Goal: Task Accomplishment & Management: Use online tool/utility

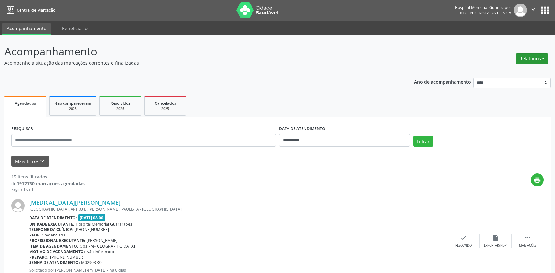
click at [525, 56] on button "Relatórios" at bounding box center [531, 58] width 33 height 11
click at [508, 75] on link "Agendamentos" at bounding box center [513, 72] width 69 height 9
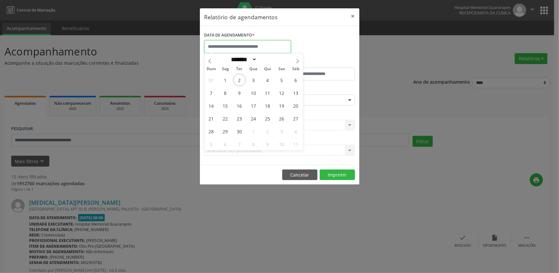
click at [250, 46] on input "text" at bounding box center [248, 46] width 87 height 13
click at [252, 79] on span "3" at bounding box center [254, 80] width 13 height 13
type input "**********"
click at [252, 79] on span "3" at bounding box center [254, 80] width 13 height 13
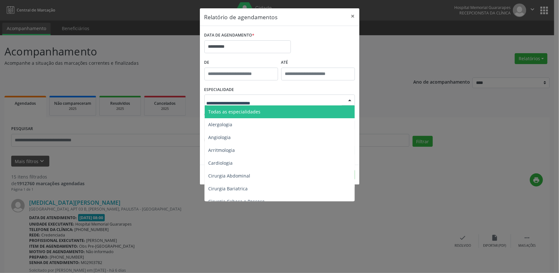
click at [255, 110] on span "Todas as especialidades" at bounding box center [235, 112] width 52 height 6
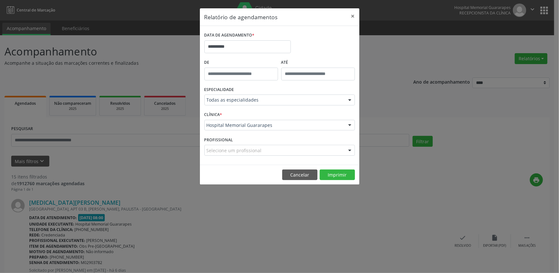
click at [285, 148] on div "Selecione um profissional" at bounding box center [280, 150] width 151 height 11
click at [284, 148] on input "text" at bounding box center [274, 153] width 135 height 13
click at [285, 131] on div "CLÍNICA * [GEOGRAPHIC_DATA] Guararapes Nenhum resultado encontrado para: " " Nã…" at bounding box center [280, 122] width 154 height 25
click at [337, 176] on button "Imprimir" at bounding box center [337, 175] width 35 height 11
